Goal: Information Seeking & Learning: Learn about a topic

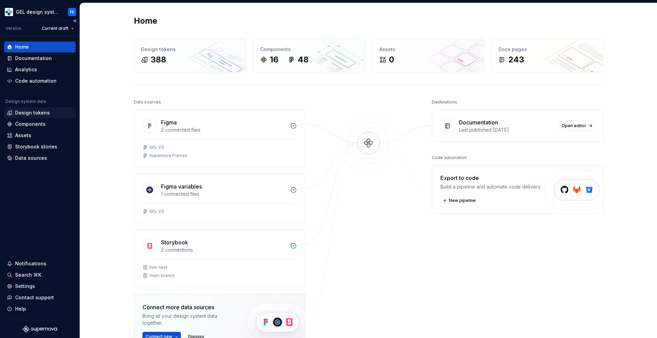
click at [30, 114] on div "Design tokens" at bounding box center [32, 113] width 35 height 7
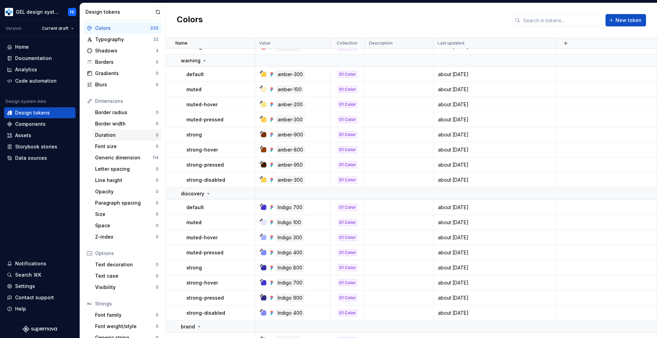
scroll to position [37, 0]
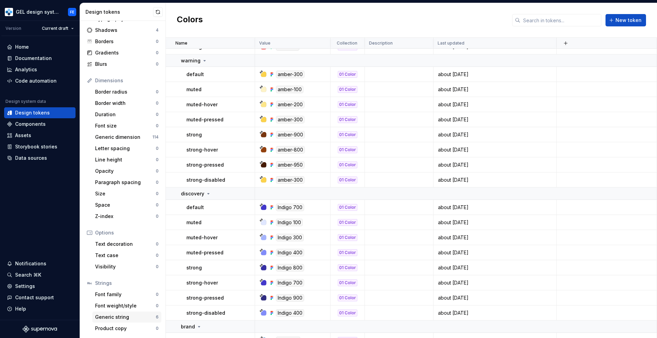
click at [113, 317] on div "Generic string" at bounding box center [125, 317] width 61 height 7
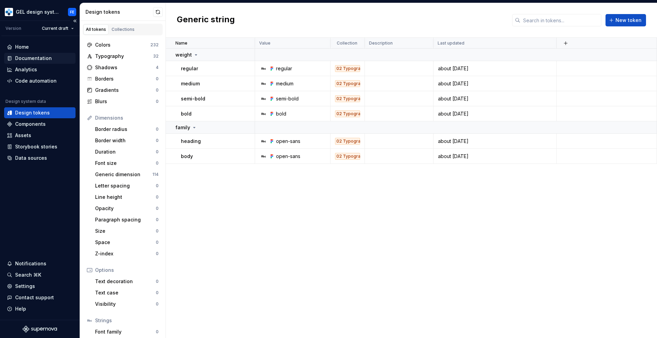
click at [22, 60] on div "Documentation" at bounding box center [33, 58] width 37 height 7
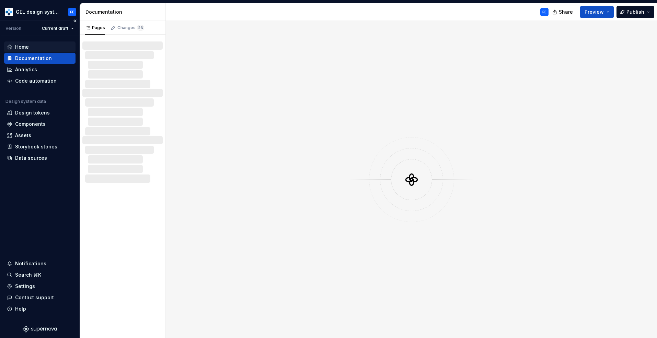
click at [23, 46] on div "Home" at bounding box center [22, 47] width 14 height 7
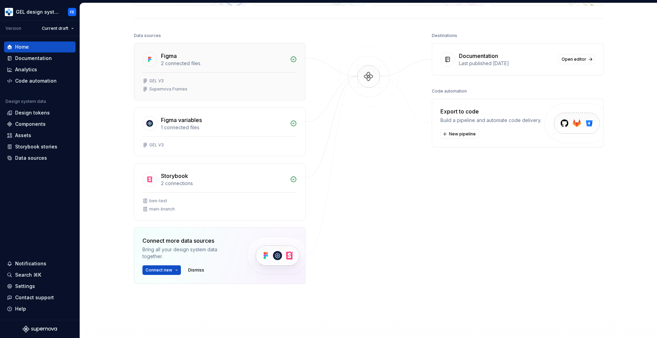
scroll to position [73, 0]
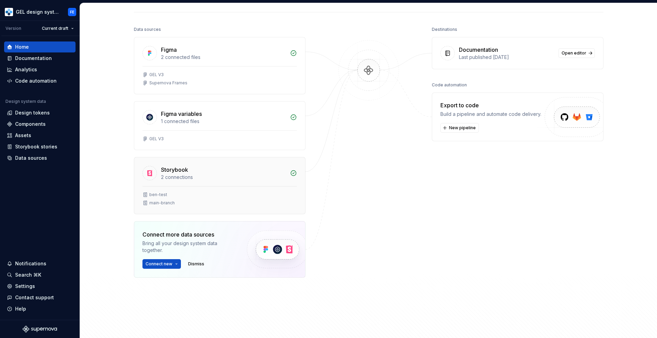
click at [207, 173] on div "Storybook" at bounding box center [223, 170] width 125 height 8
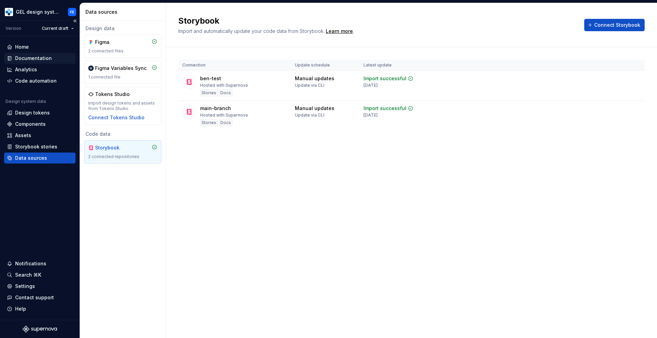
click at [41, 54] on div "Documentation" at bounding box center [39, 58] width 71 height 11
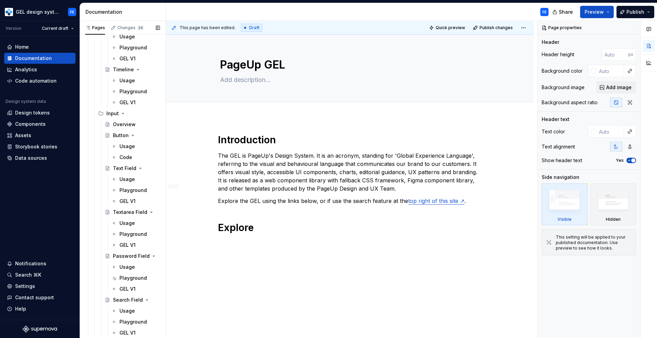
scroll to position [869, 0]
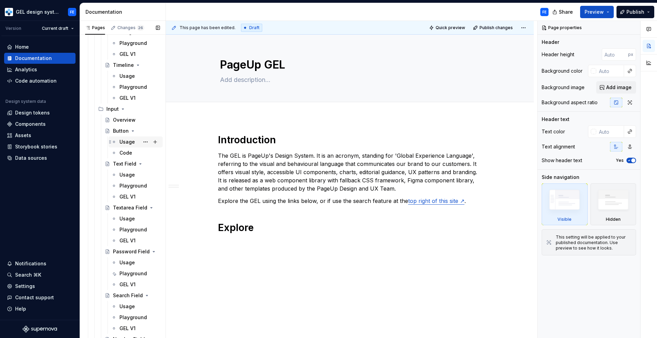
click at [130, 141] on div "Usage" at bounding box center [126, 142] width 15 height 7
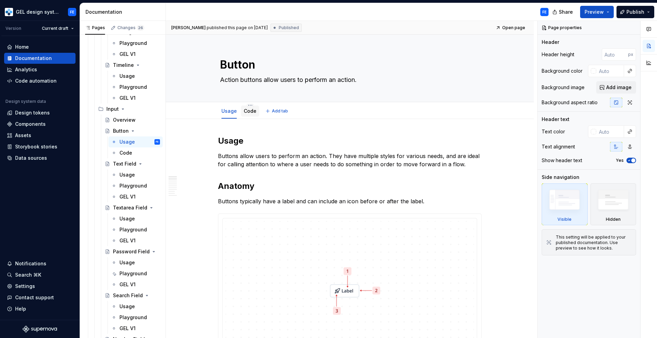
click at [249, 109] on link "Code" at bounding box center [250, 111] width 13 height 6
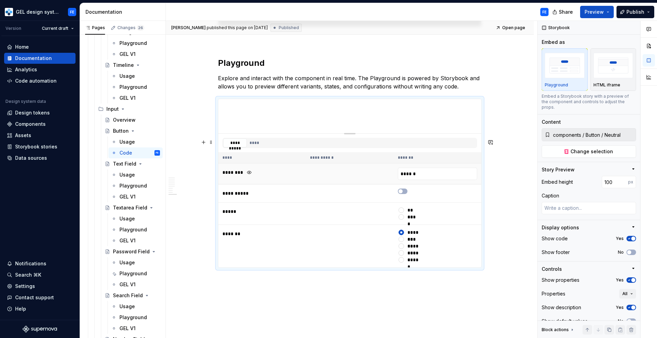
scroll to position [1150, 0]
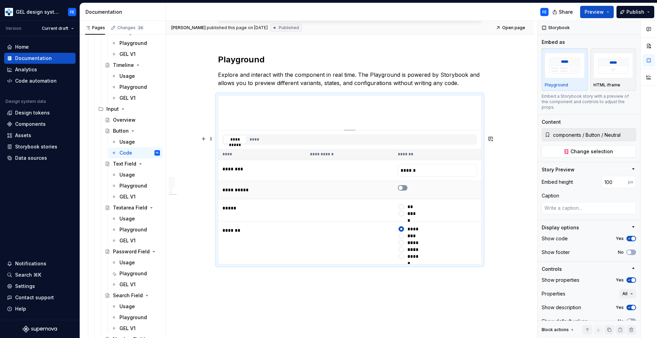
click at [403, 190] on span "button" at bounding box center [401, 188] width 4 height 4
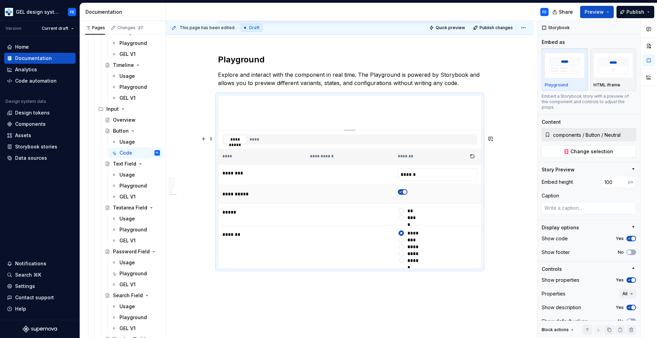
click at [404, 194] on span "button" at bounding box center [405, 192] width 4 height 4
click at [403, 194] on span "button" at bounding box center [401, 192] width 4 height 4
click at [404, 194] on span "button" at bounding box center [405, 192] width 4 height 4
click at [256, 144] on button "****" at bounding box center [255, 139] width 14 height 9
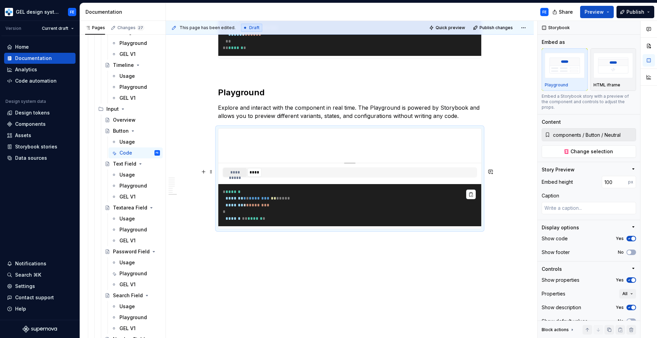
click at [242, 177] on button "**********" at bounding box center [235, 172] width 24 height 9
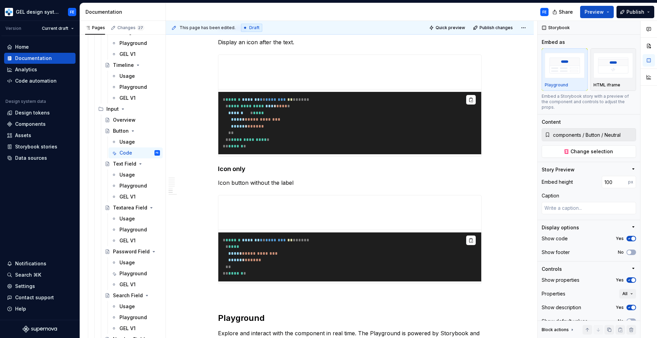
scroll to position [890, 0]
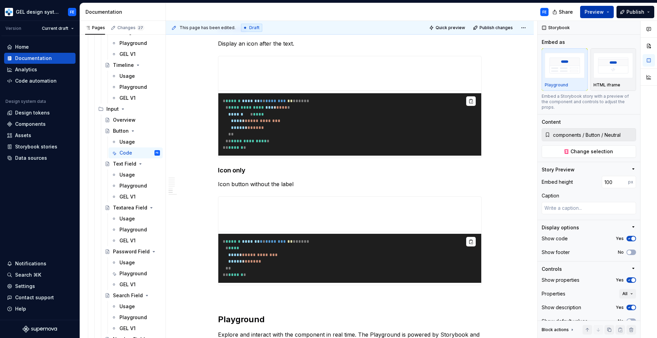
click at [598, 12] on span "Preview" at bounding box center [594, 12] width 19 height 7
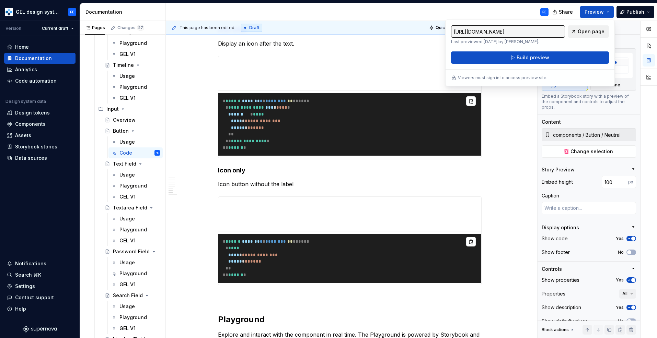
click at [591, 34] on span "Open page" at bounding box center [591, 31] width 27 height 7
type textarea "*"
